Goal: Task Accomplishment & Management: Manage account settings

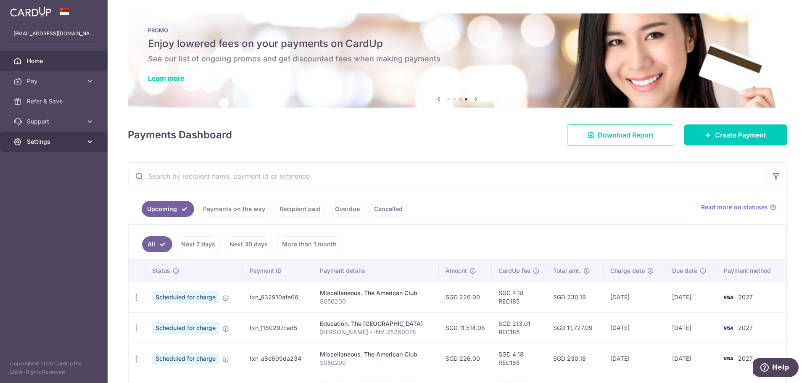
click at [75, 145] on span "Settings" at bounding box center [55, 142] width 56 height 8
click at [42, 180] on span "Logout" at bounding box center [55, 182] width 56 height 8
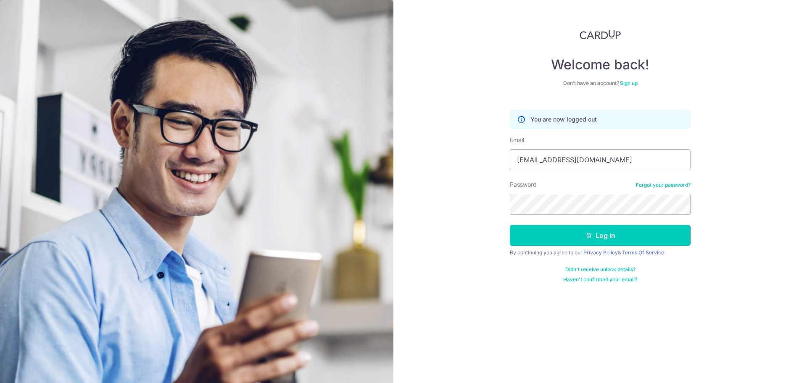
drag, startPoint x: 555, startPoint y: 237, endPoint x: 580, endPoint y: 186, distance: 56.4
click at [580, 186] on form "You are now logged out Email singhiyerfamily@gmail.com Password Forgot your pas…" at bounding box center [600, 193] width 181 height 180
click at [629, 162] on input "singhiyerfamily@gmail.com" at bounding box center [600, 159] width 181 height 21
type input "[EMAIL_ADDRESS][DOMAIN_NAME]"
click at [590, 233] on icon "submit" at bounding box center [589, 235] width 7 height 7
